Goal: Share content: Share content

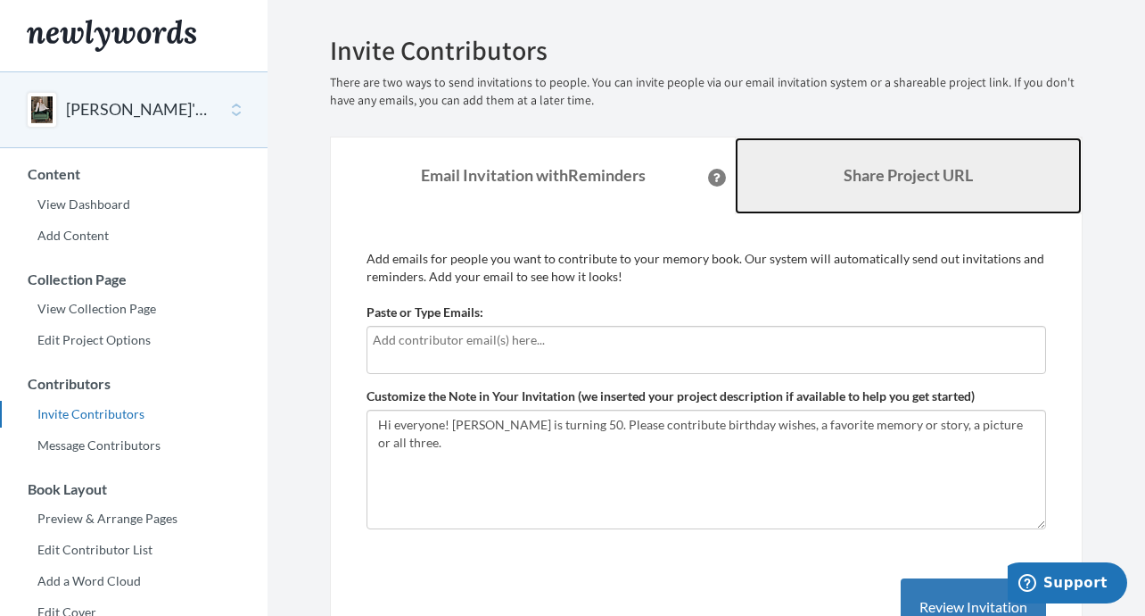
click at [905, 168] on b "Share Project URL" at bounding box center [908, 175] width 129 height 20
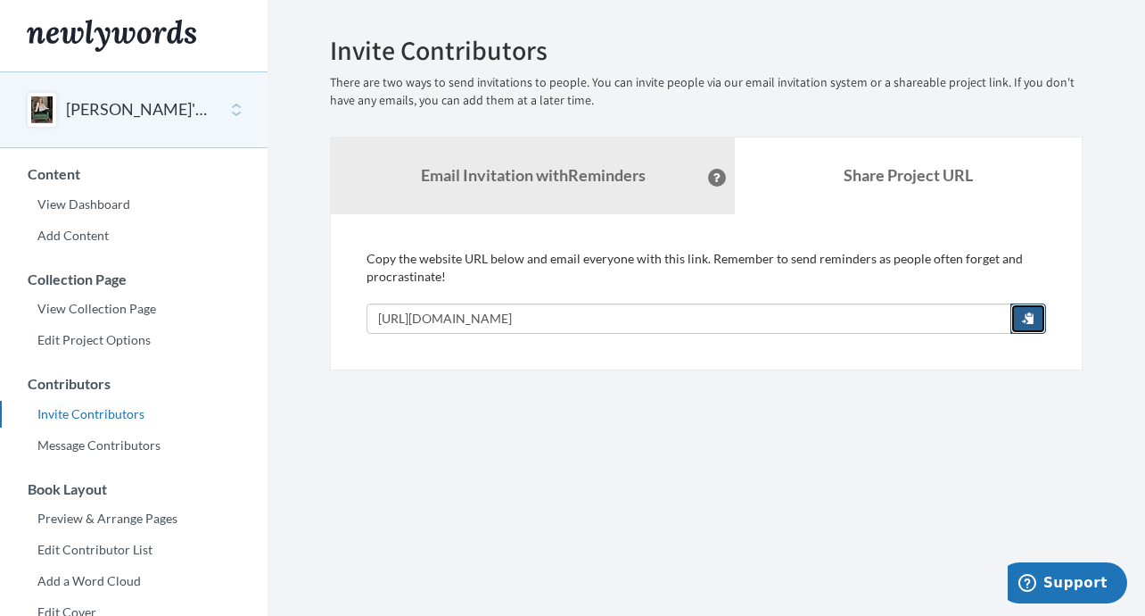
click at [1024, 317] on span "button" at bounding box center [1028, 317] width 12 height 12
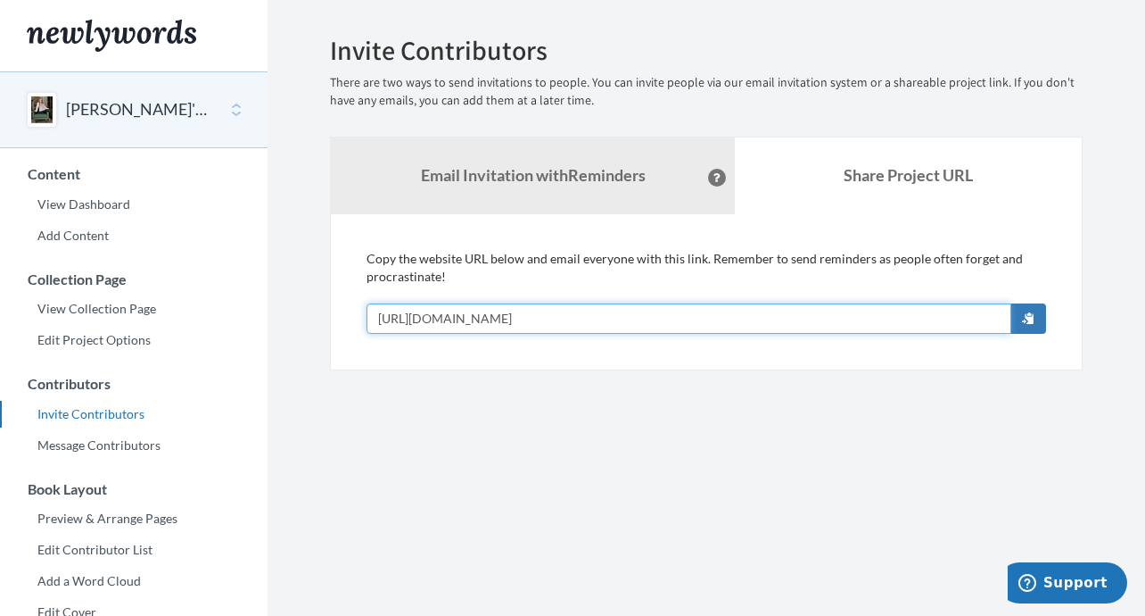
drag, startPoint x: 668, startPoint y: 312, endPoint x: 326, endPoint y: 305, distance: 342.6
click at [331, 300] on div "Add emails for people you want to contribute to your memory book. Our system wi…" at bounding box center [706, 292] width 753 height 156
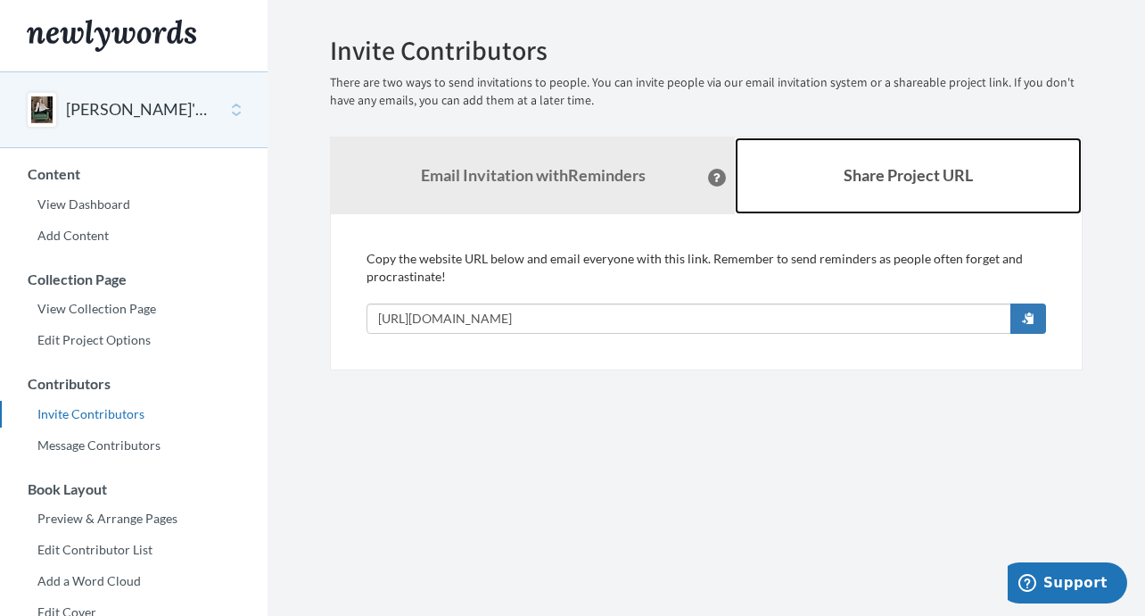
click at [900, 178] on b "Share Project URL" at bounding box center [908, 175] width 129 height 20
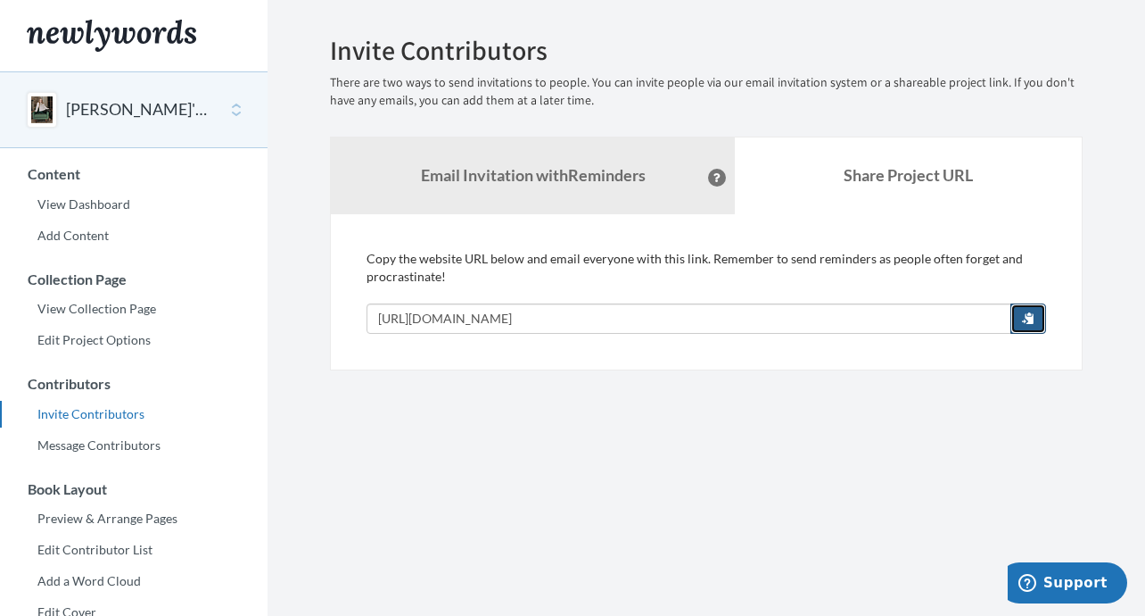
click at [1029, 316] on span "button" at bounding box center [1028, 317] width 12 height 12
click at [93, 203] on link "View Dashboard" at bounding box center [134, 204] width 268 height 27
